Goal: Task Accomplishment & Management: Complete application form

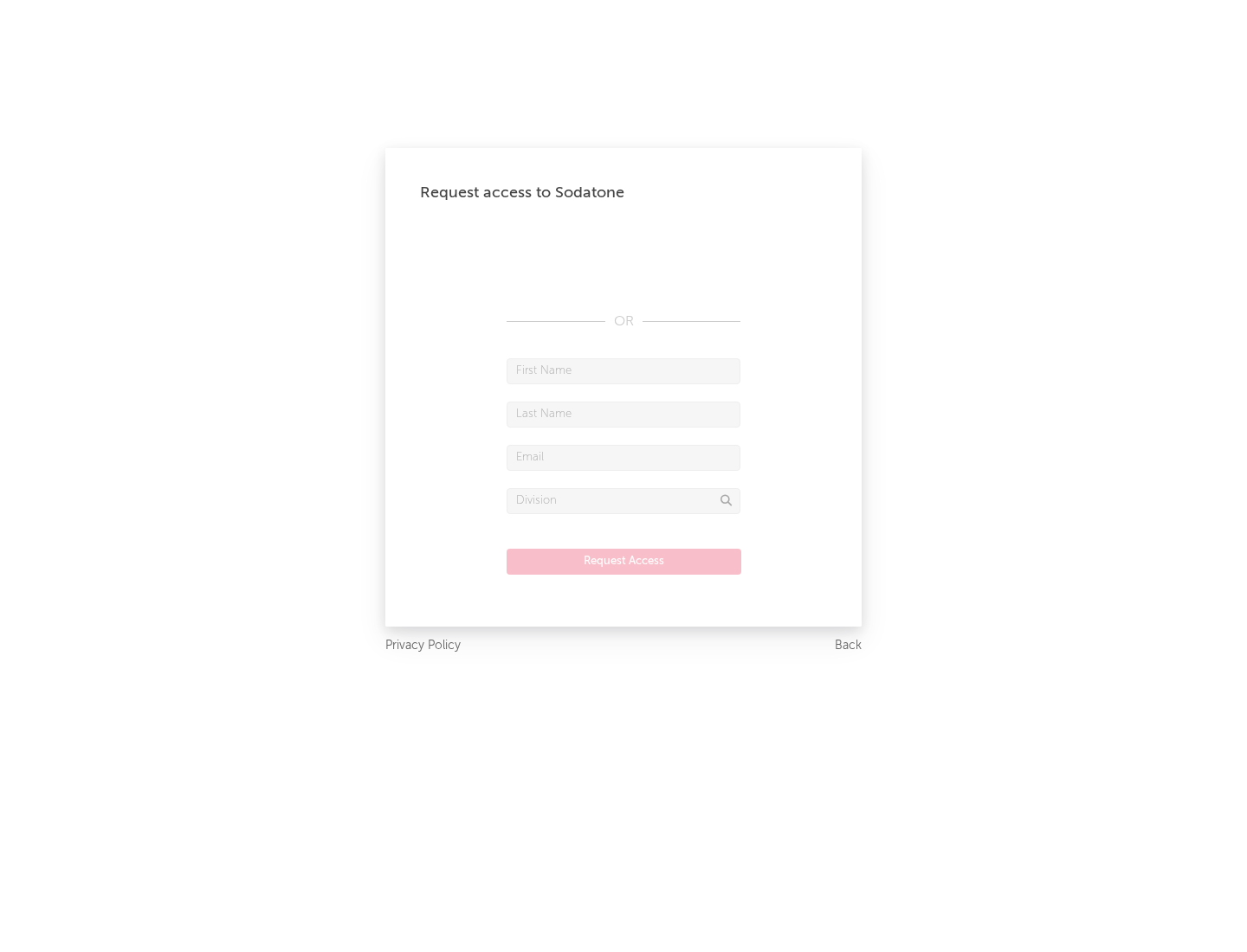
click at [624, 370] on input "text" at bounding box center [623, 371] width 234 height 26
type input "[PERSON_NAME]"
click at [624, 414] on input "text" at bounding box center [623, 415] width 234 height 26
type input "[PERSON_NAME]"
click at [624, 457] on input "text" at bounding box center [623, 458] width 234 height 26
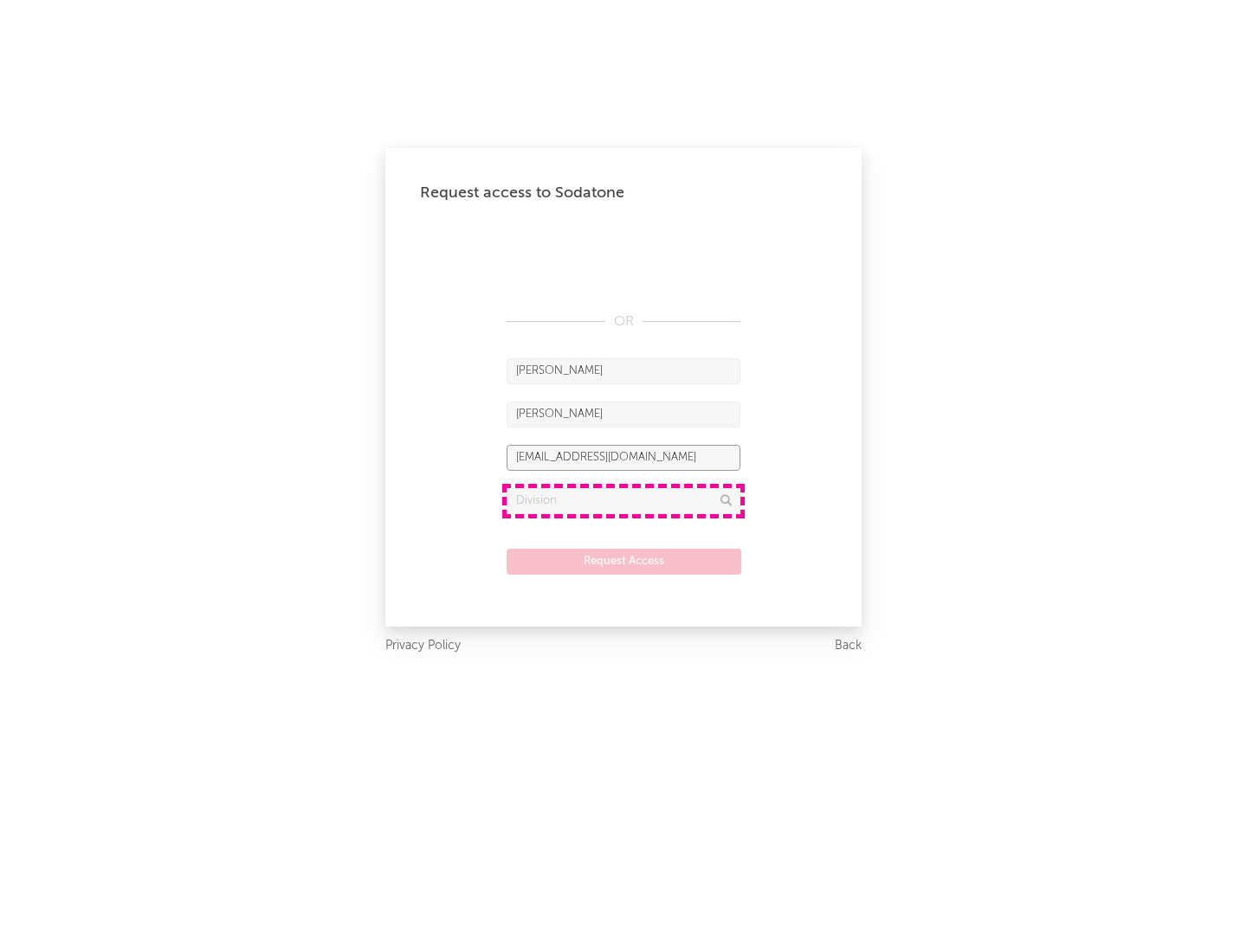
type input "[EMAIL_ADDRESS][DOMAIN_NAME]"
click at [624, 500] on input "text" at bounding box center [623, 502] width 234 height 26
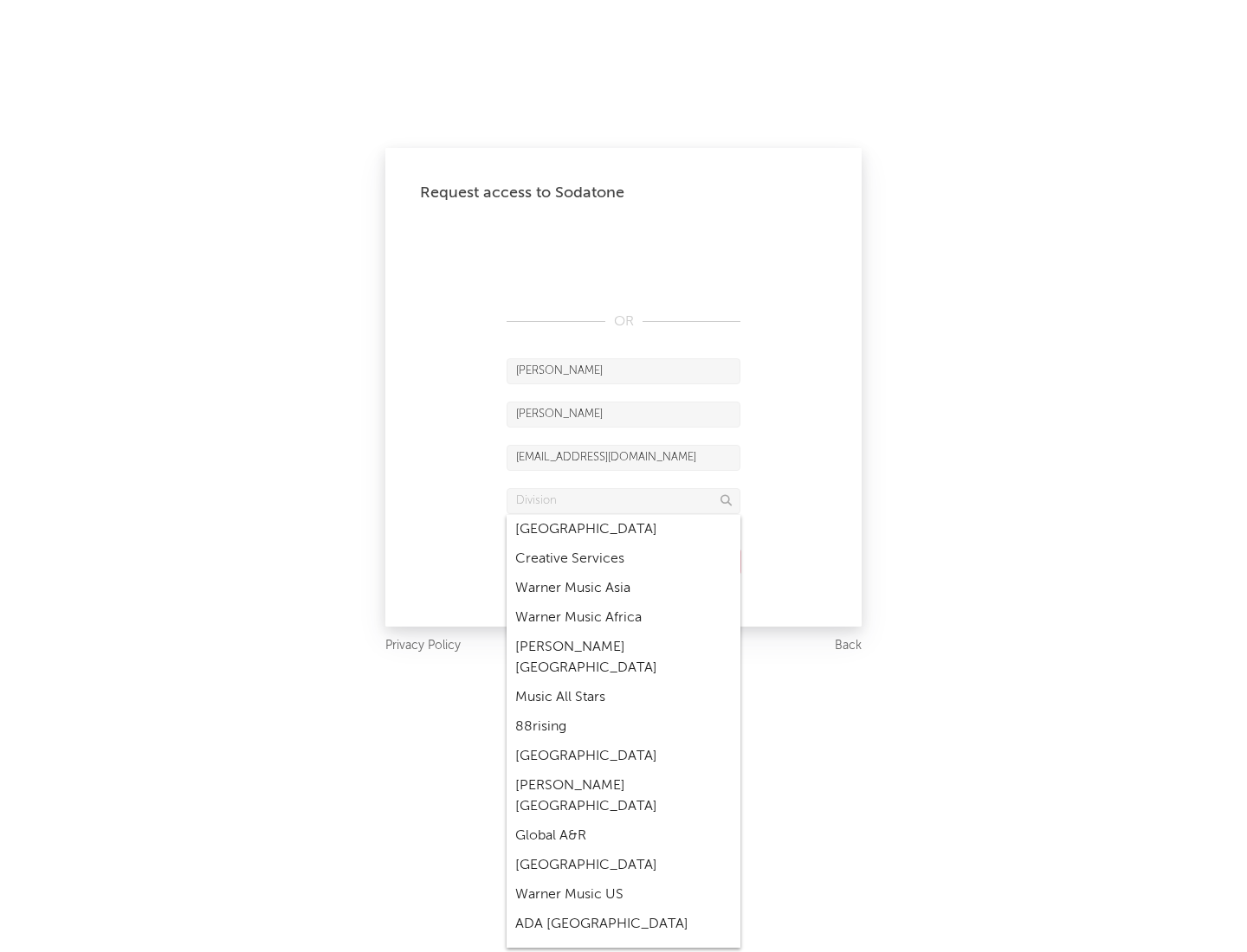
click at [618, 683] on div "Music All Stars" at bounding box center [623, 698] width 234 height 30
type input "Music All Stars"
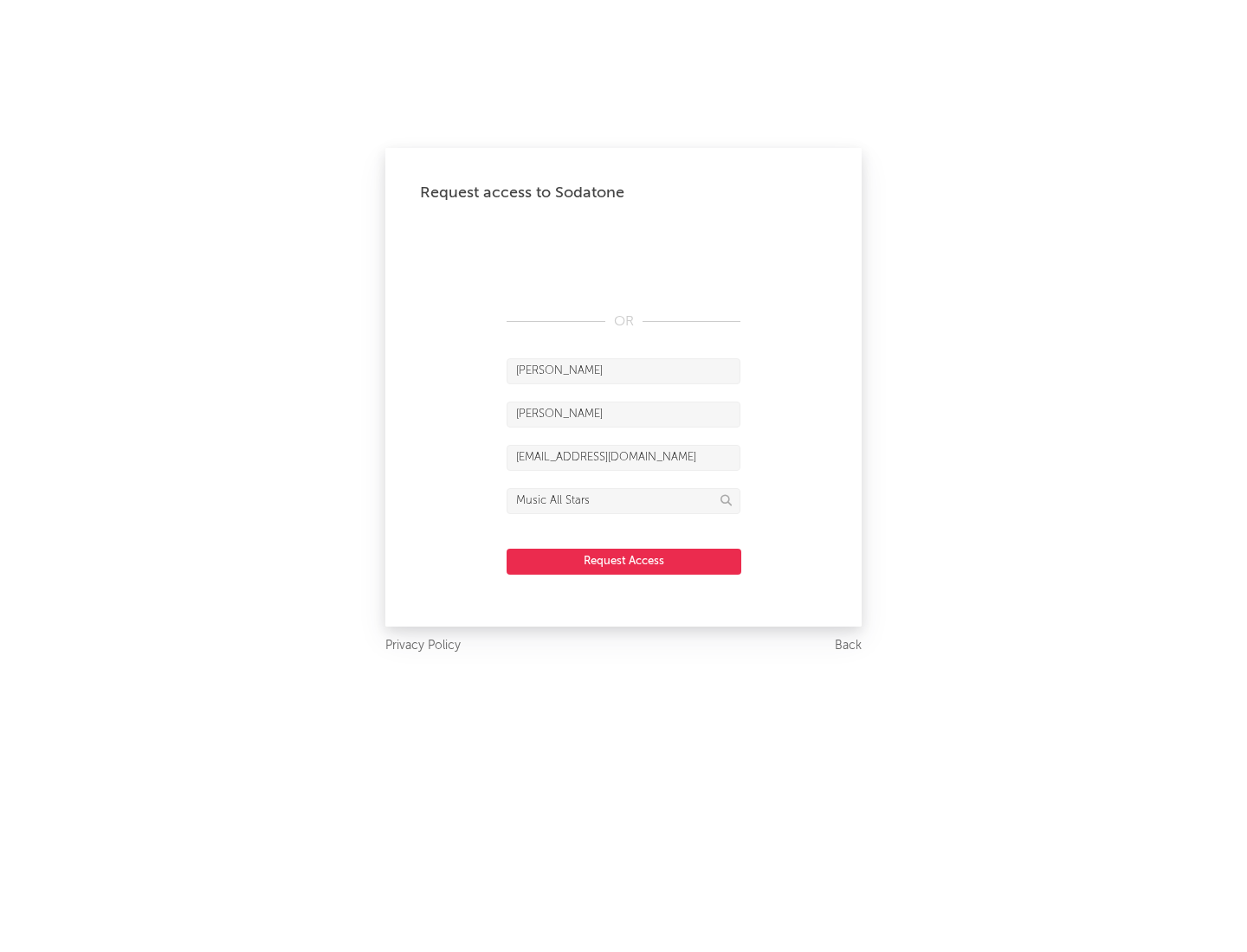
click at [624, 561] on button "Request Access" at bounding box center [624, 562] width 235 height 26
